Goal: Task Accomplishment & Management: Manage account settings

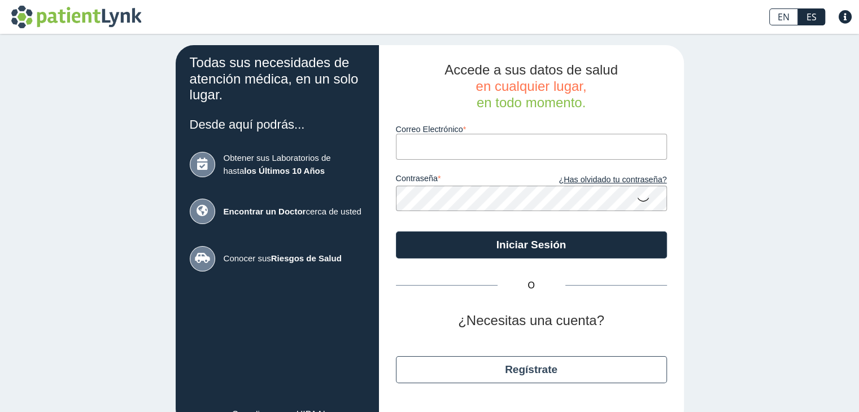
click at [469, 143] on input "Correo Electrónico" at bounding box center [531, 146] width 271 height 25
type input "[EMAIL_ADDRESS][DOMAIN_NAME]"
click at [637, 201] on icon at bounding box center [644, 199] width 14 height 22
click at [529, 245] on button "Iniciar Sesión" at bounding box center [531, 245] width 271 height 27
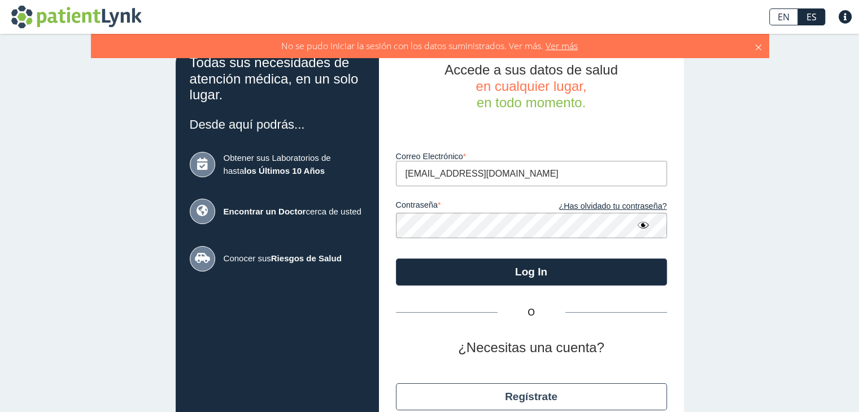
click at [563, 45] on span "Ver más" at bounding box center [560, 46] width 34 height 12
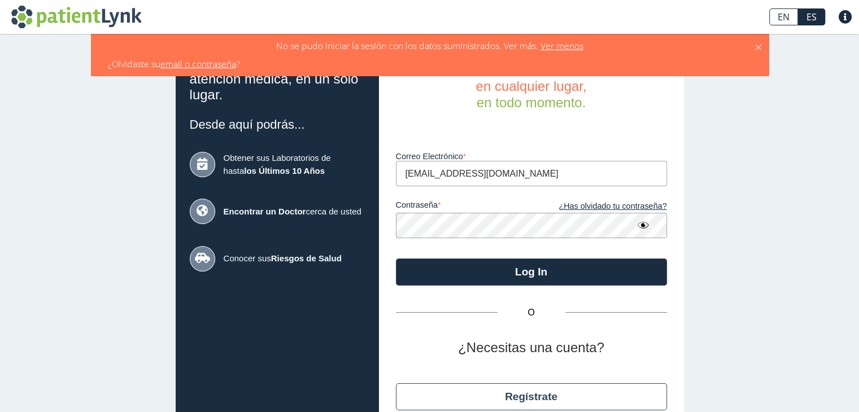
click at [759, 46] on icon at bounding box center [758, 46] width 9 height 12
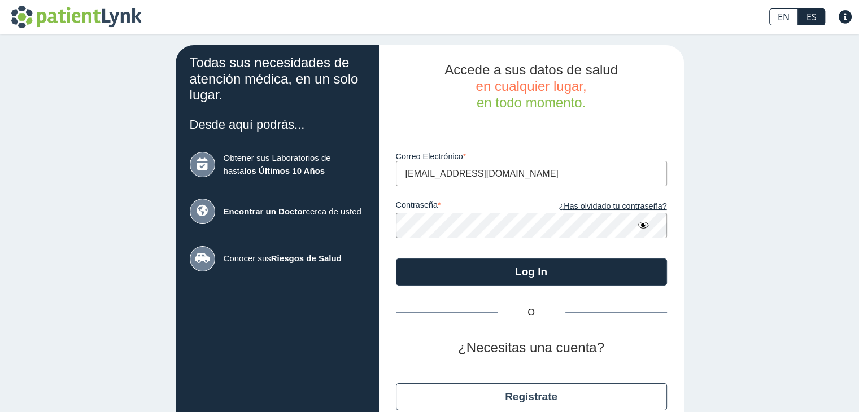
click at [515, 273] on button "Log In" at bounding box center [531, 272] width 271 height 27
